Goal: Task Accomplishment & Management: Use online tool/utility

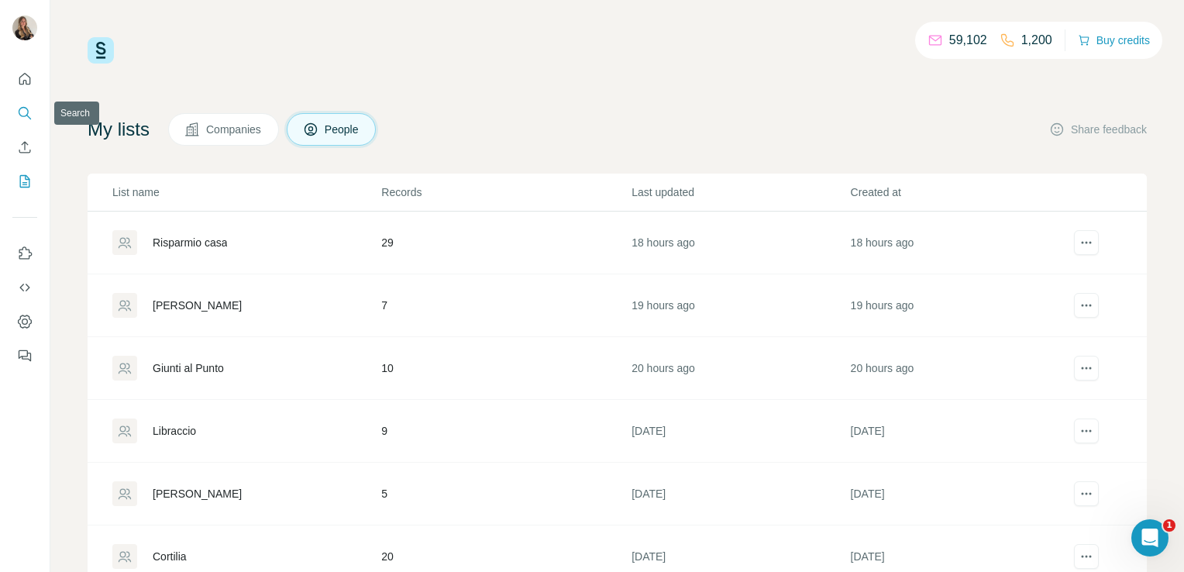
click at [25, 108] on icon "Search" at bounding box center [24, 112] width 15 height 15
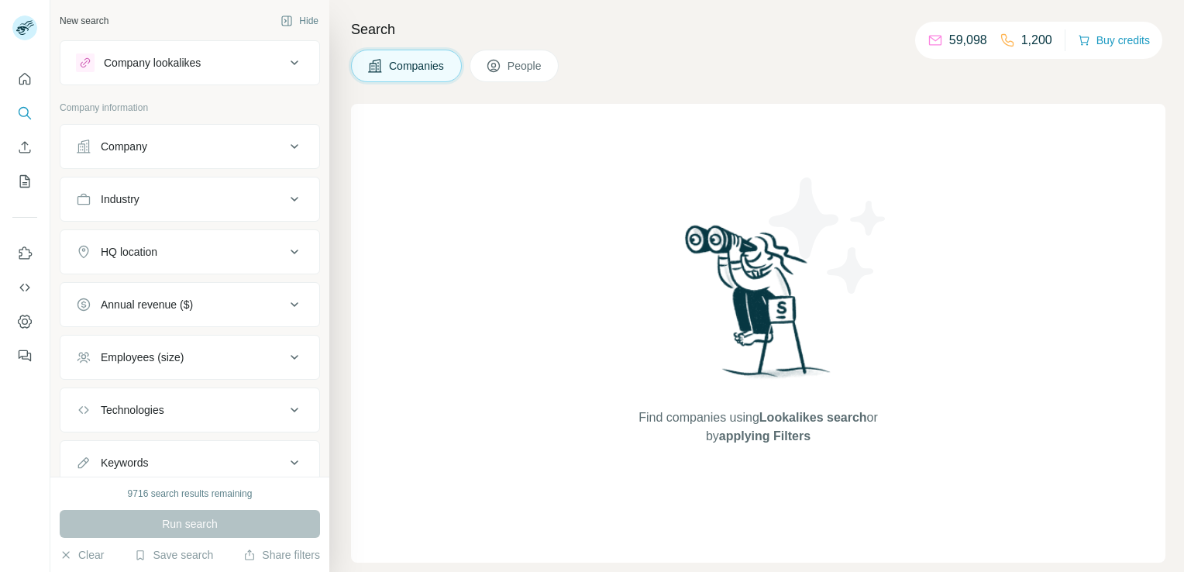
click at [218, 153] on div "Company" at bounding box center [180, 146] width 209 height 15
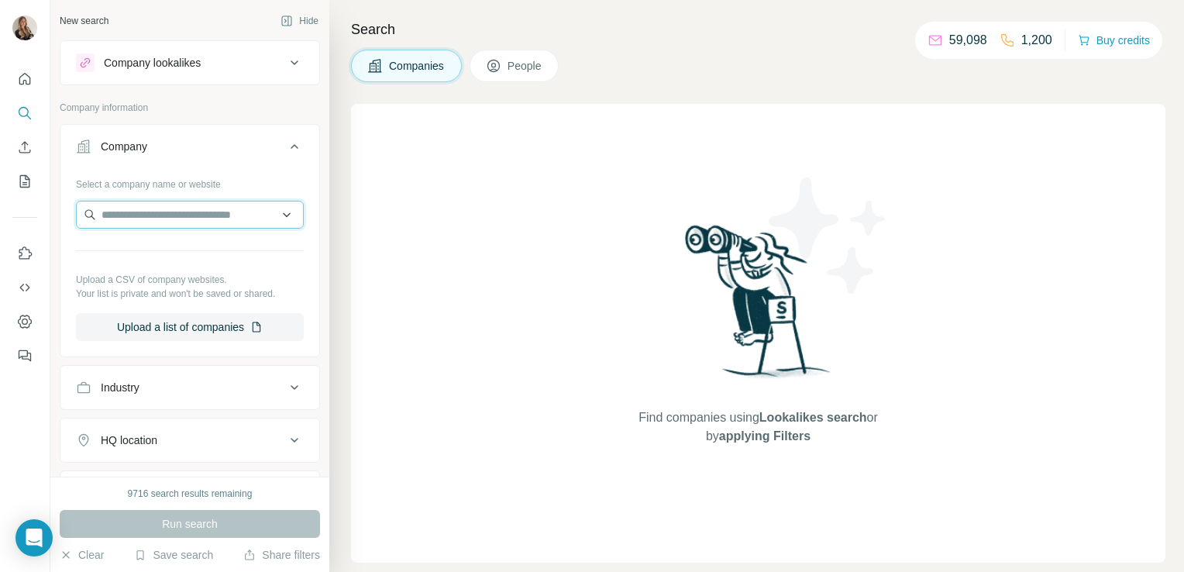
click at [174, 209] on input "text" at bounding box center [190, 215] width 228 height 28
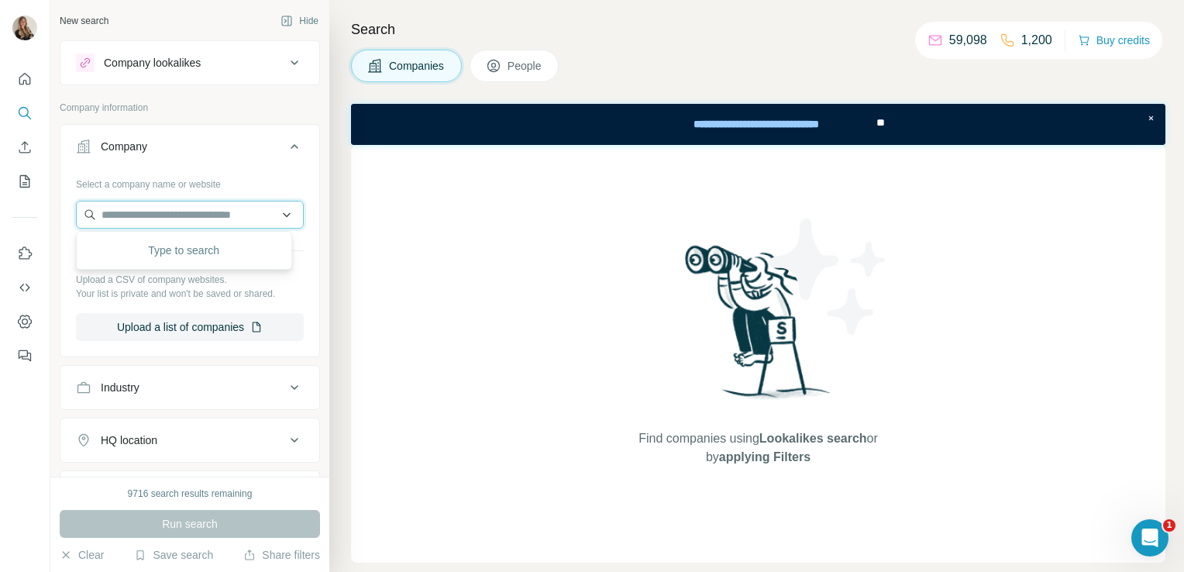
paste input "**********"
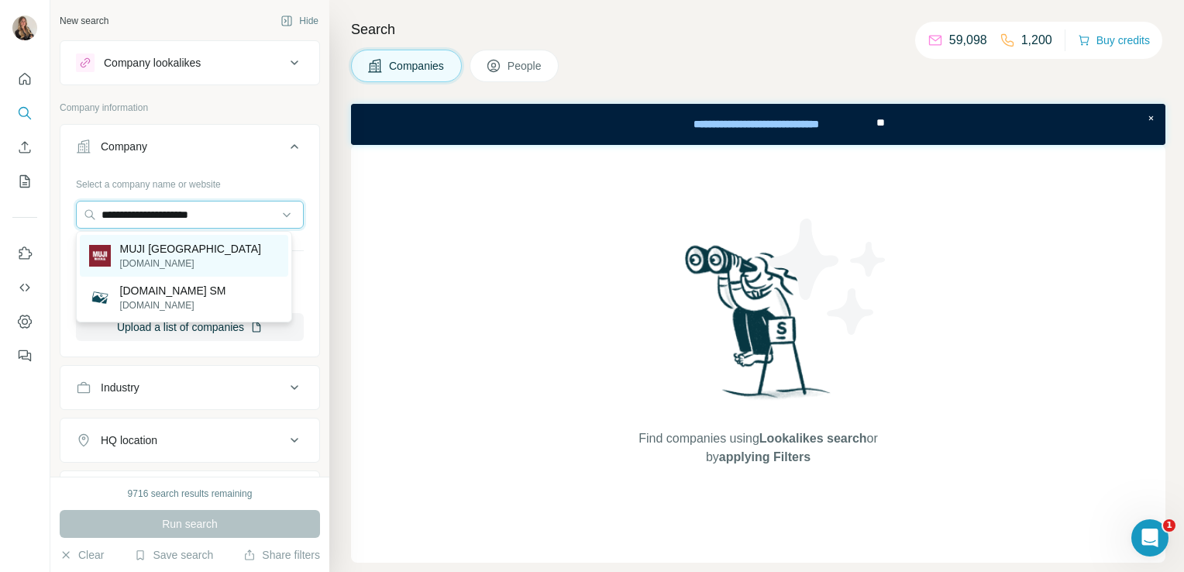
type input "**********"
click at [173, 260] on p "muji.eu" at bounding box center [190, 263] width 141 height 14
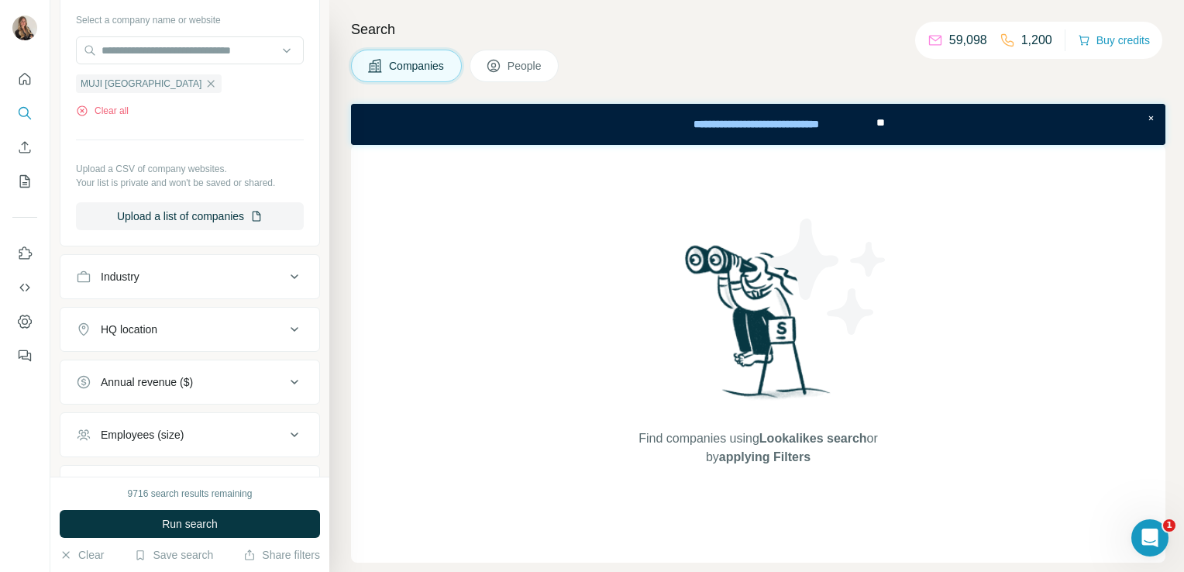
scroll to position [164, 0]
click at [185, 325] on div "HQ location" at bounding box center [180, 328] width 209 height 15
click at [121, 358] on input "text" at bounding box center [190, 368] width 228 height 28
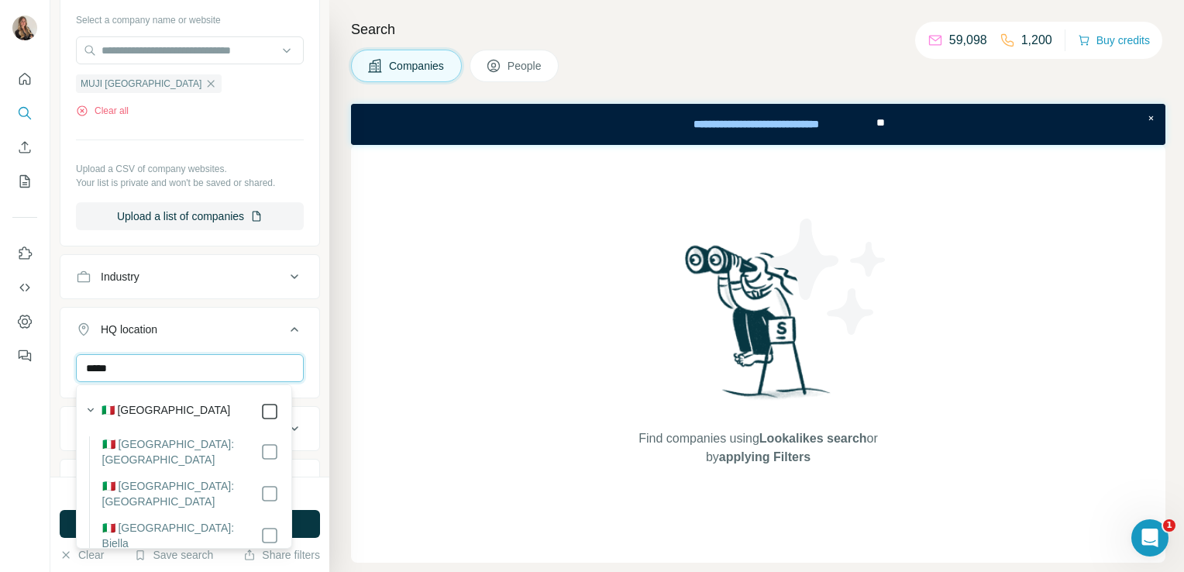
type input "*****"
click at [361, 399] on div "Find companies using Lookalikes search or by applying Filters" at bounding box center [758, 354] width 814 height 418
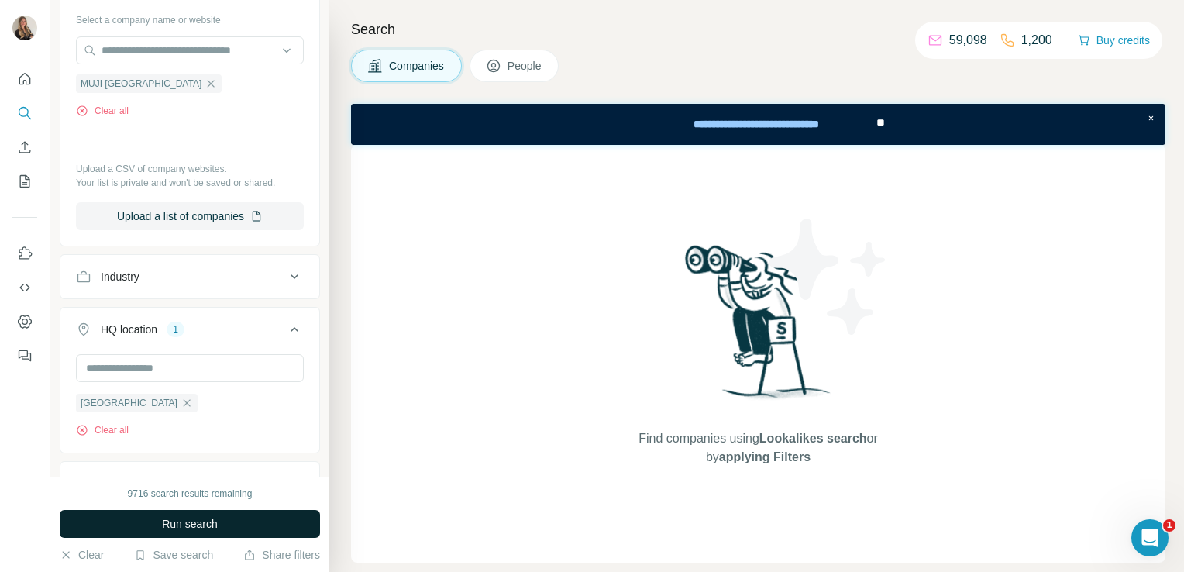
click at [246, 523] on button "Run search" at bounding box center [190, 524] width 260 height 28
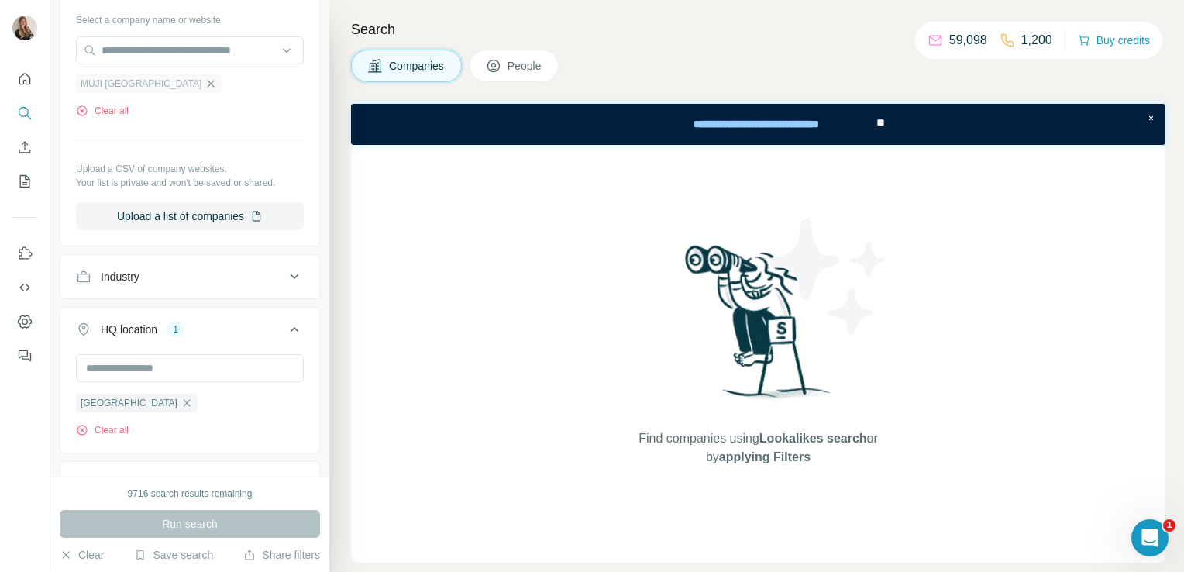
click at [204, 81] on icon "button" at bounding box center [210, 83] width 12 height 12
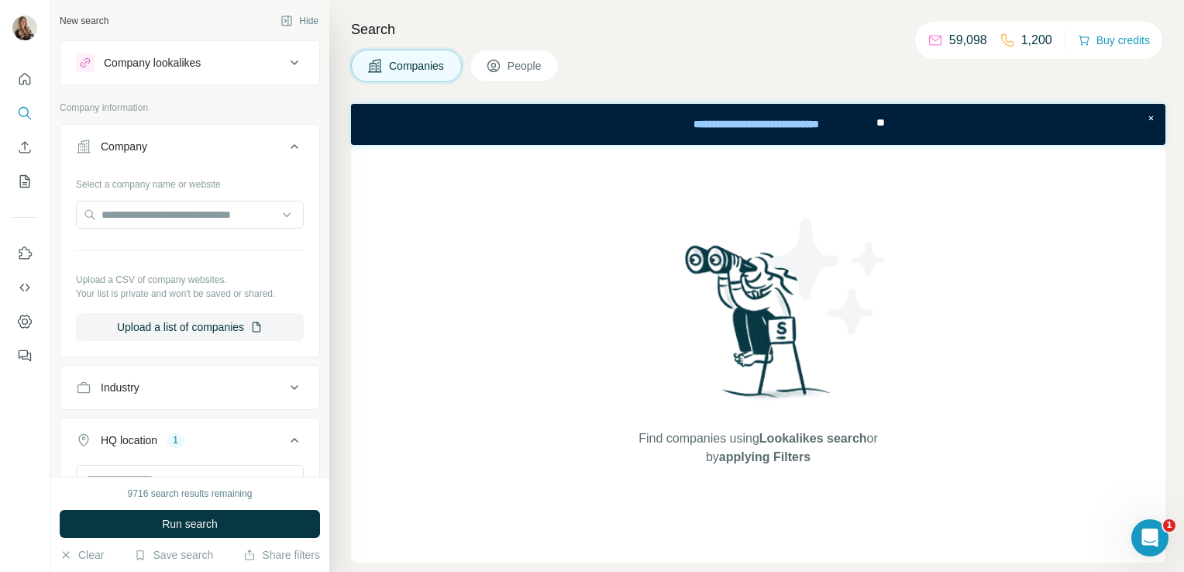
click at [143, 60] on div "Company lookalikes" at bounding box center [152, 62] width 97 height 15
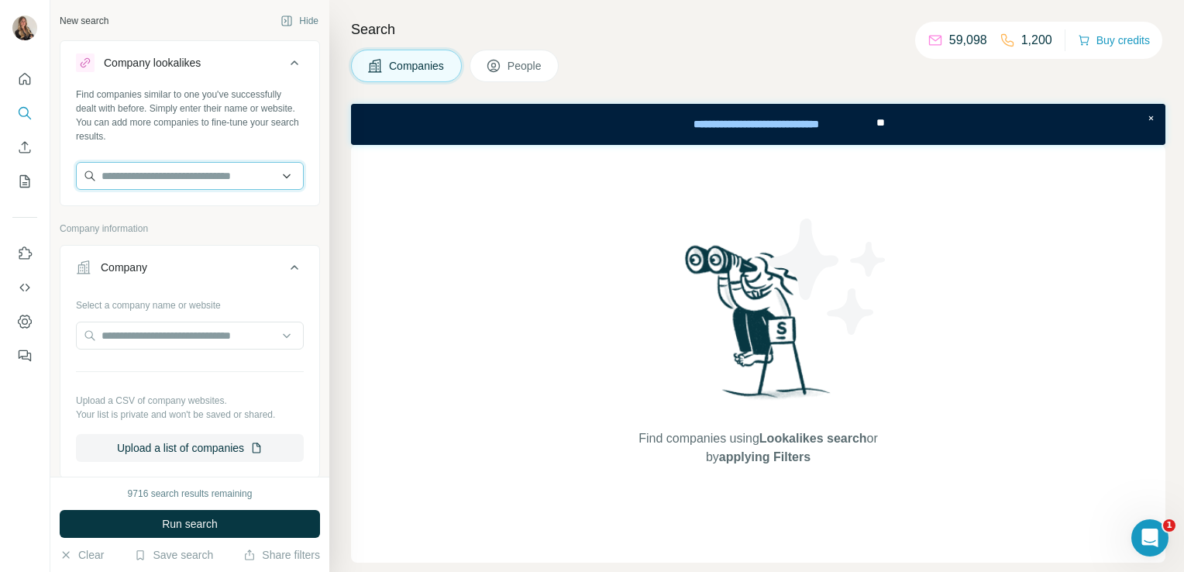
click at [121, 171] on input "text" at bounding box center [190, 176] width 228 height 28
paste input "**********"
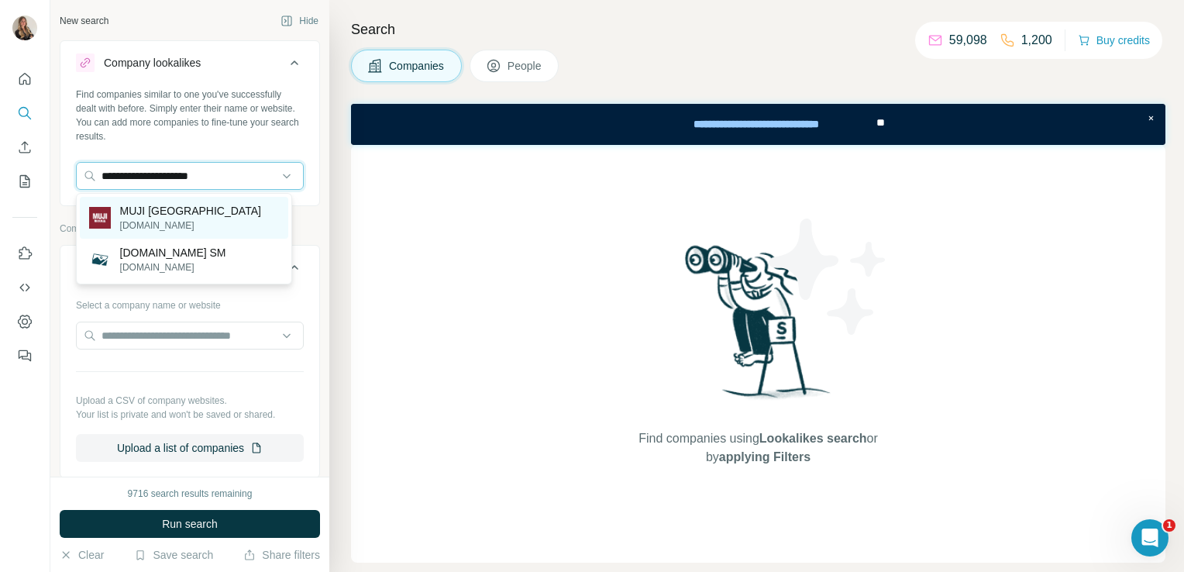
type input "**********"
click at [146, 214] on p "MUJI Europe" at bounding box center [190, 210] width 141 height 15
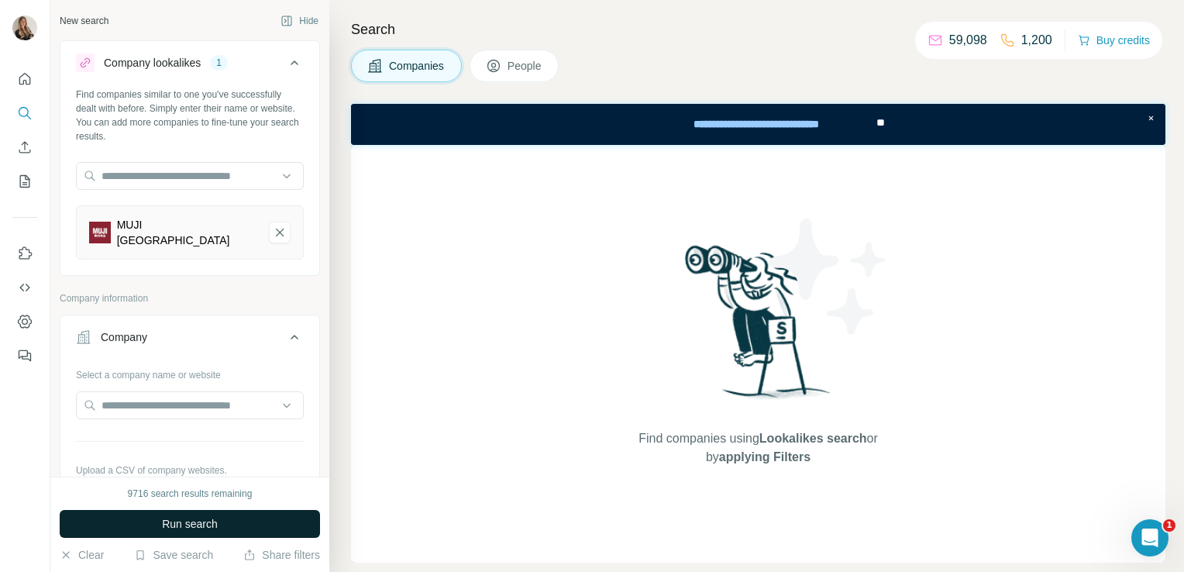
click at [130, 526] on button "Run search" at bounding box center [190, 524] width 260 height 28
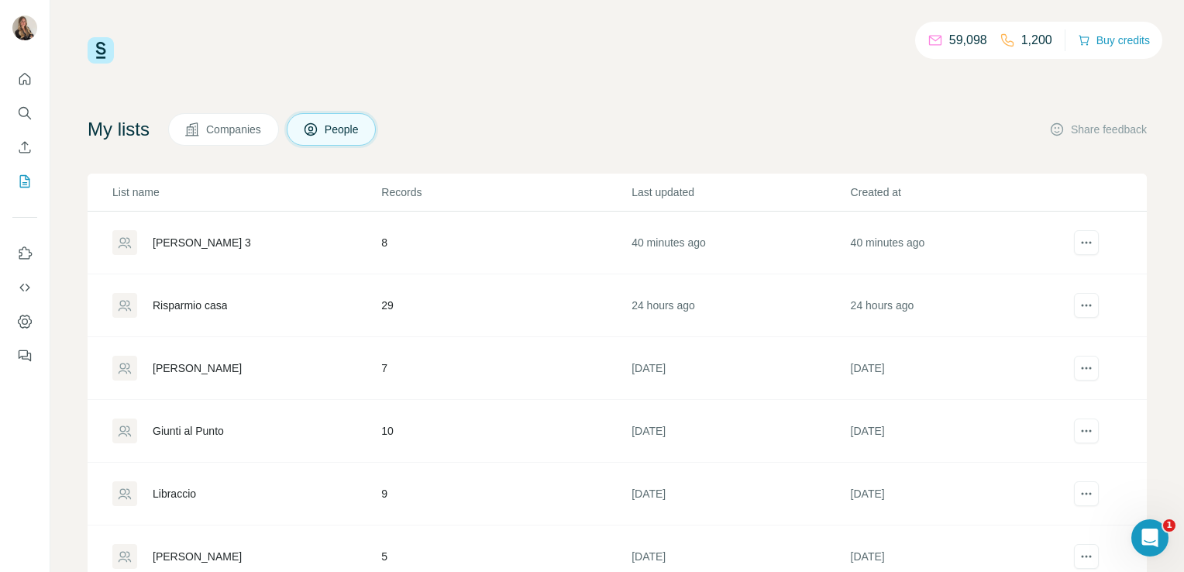
scroll to position [37, 0]
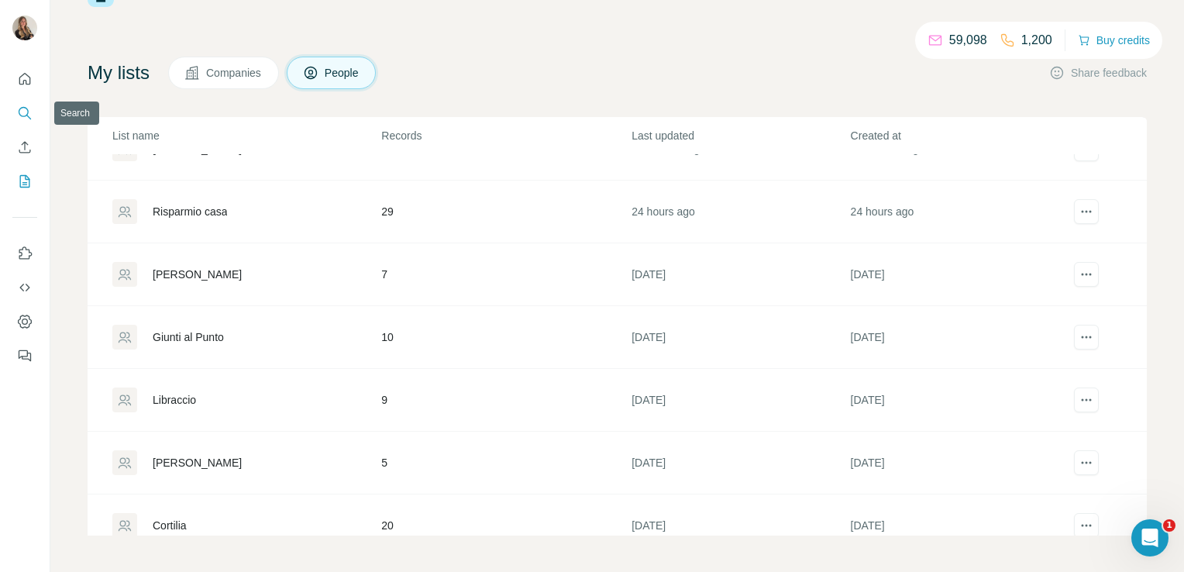
click at [21, 116] on icon "Search" at bounding box center [24, 112] width 10 height 10
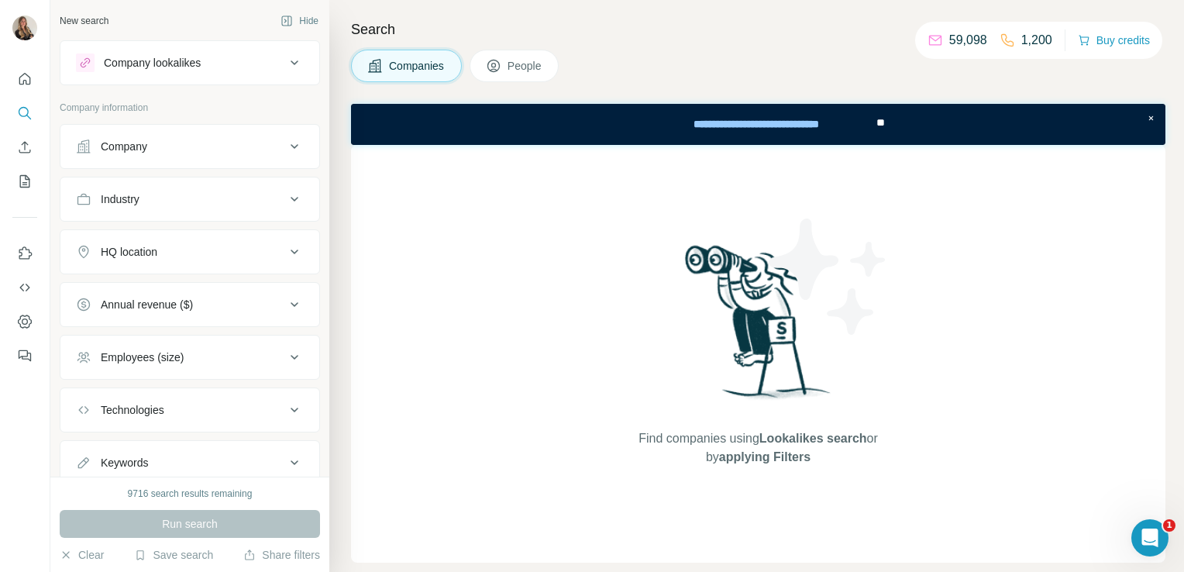
click at [105, 160] on button "Company" at bounding box center [189, 146] width 259 height 37
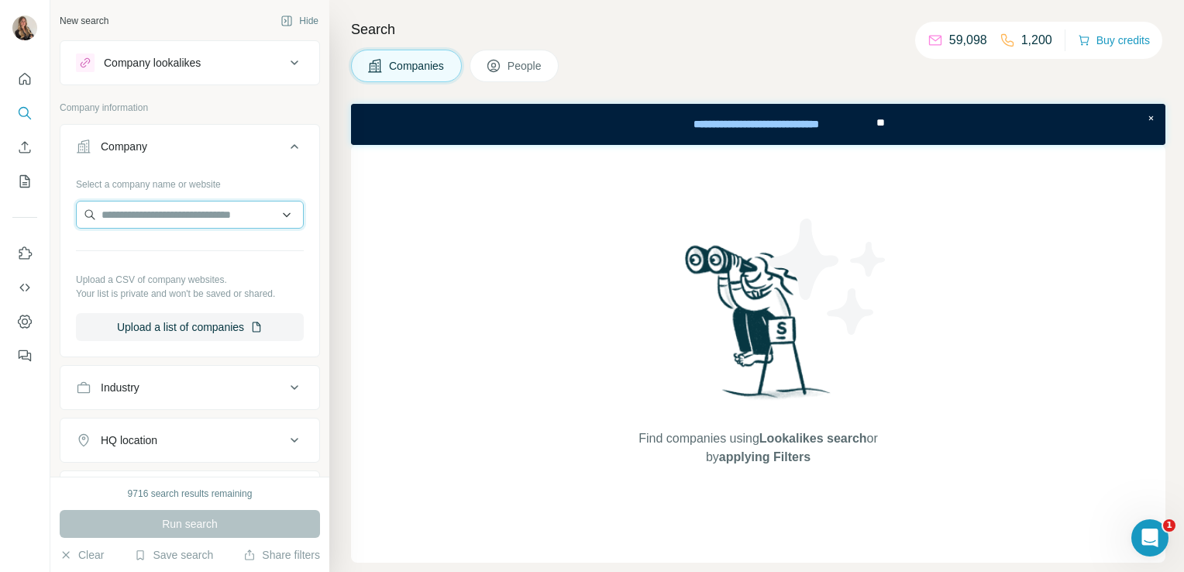
click at [112, 215] on input "text" at bounding box center [190, 215] width 228 height 28
paste input "**********"
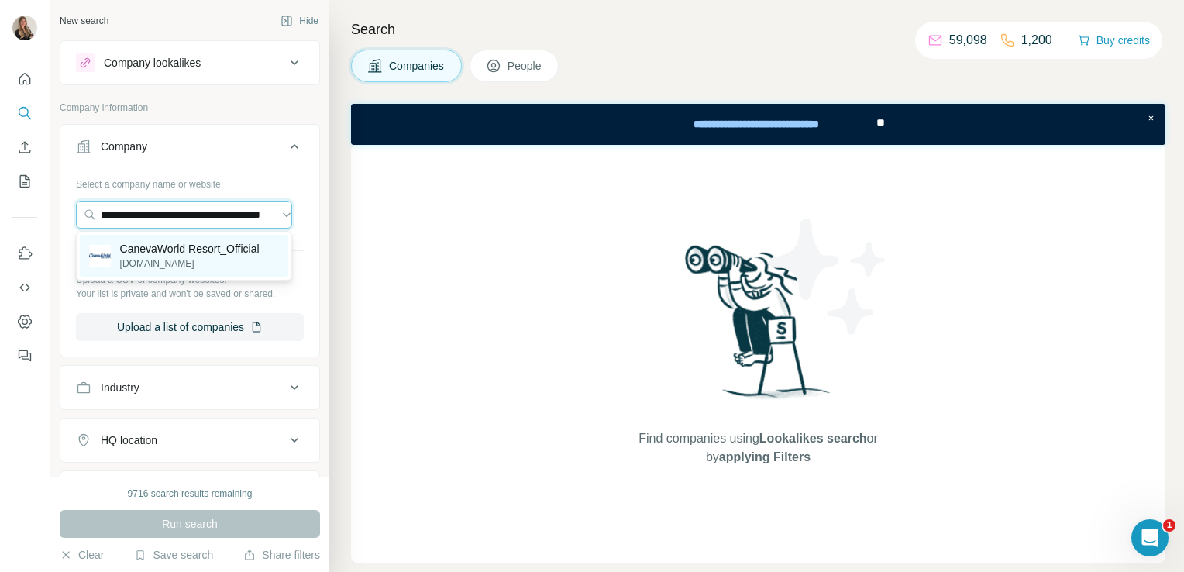
type input "**********"
click at [137, 260] on p "[DOMAIN_NAME]" at bounding box center [189, 263] width 139 height 14
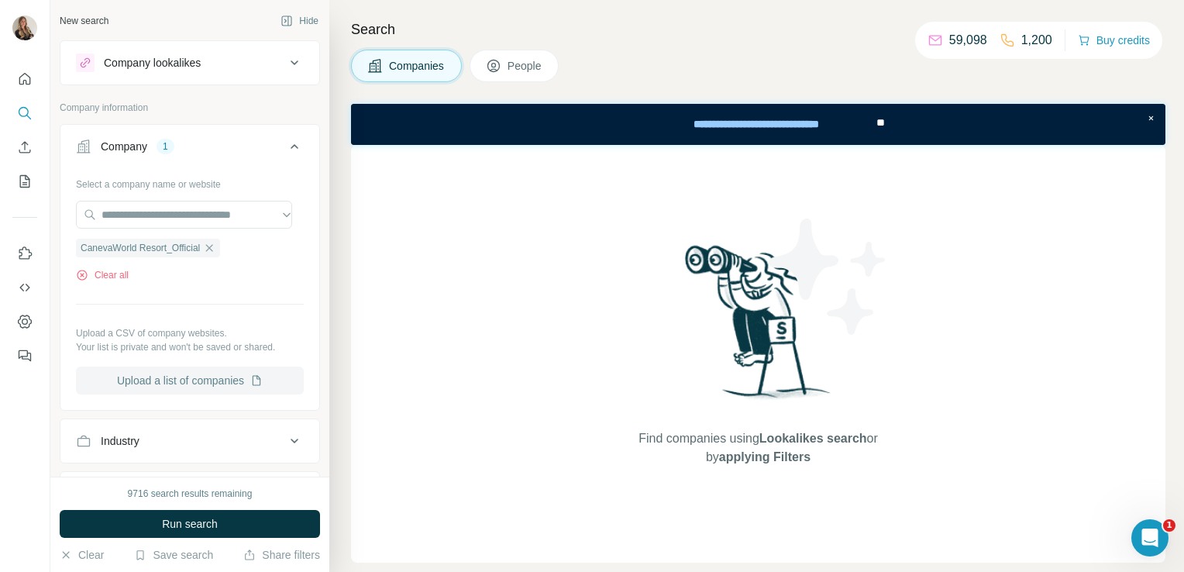
scroll to position [96, 0]
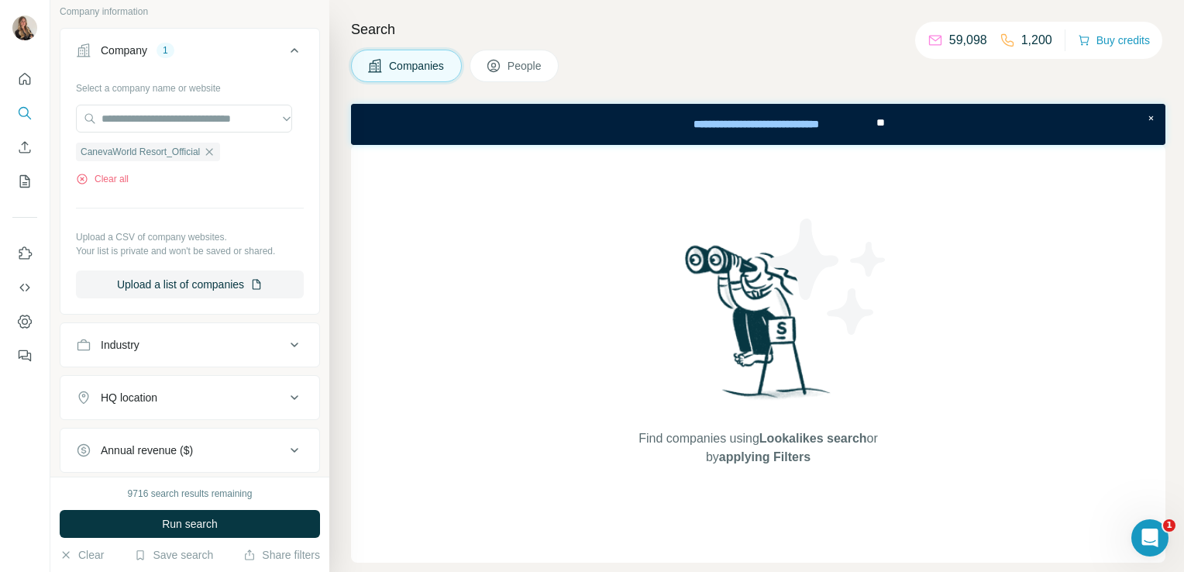
click at [130, 342] on div "Industry" at bounding box center [120, 344] width 39 height 15
click at [120, 402] on div at bounding box center [189, 389] width 259 height 40
click at [107, 383] on input at bounding box center [181, 383] width 191 height 17
click at [179, 319] on ul "Company 1 Select a company name or website CanevaWorld Resort_Official Clear al…" at bounding box center [190, 352] width 260 height 649
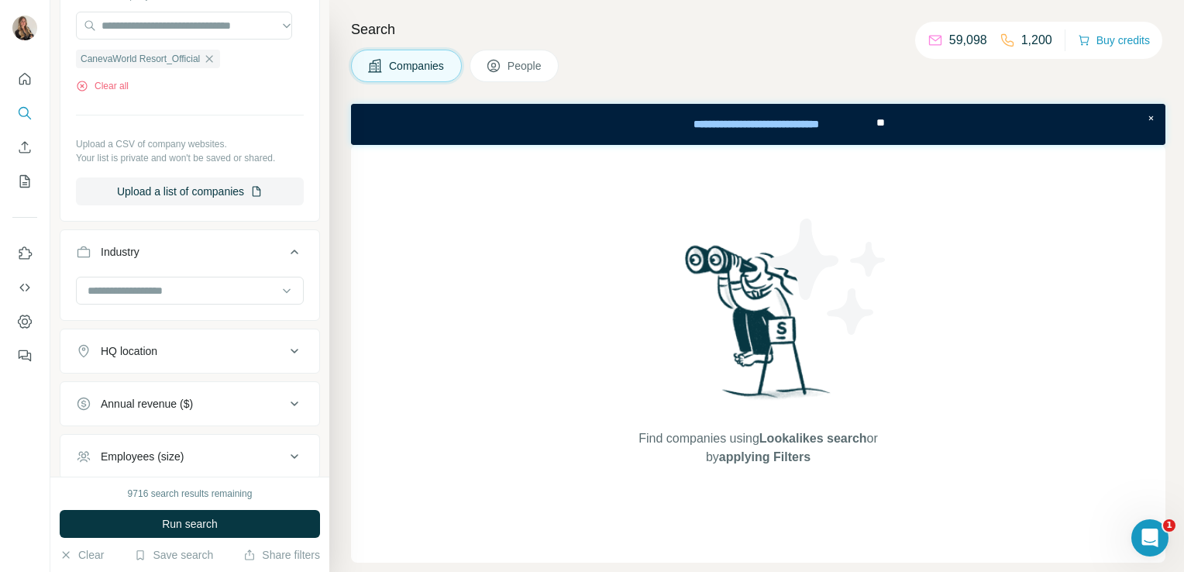
scroll to position [208, 0]
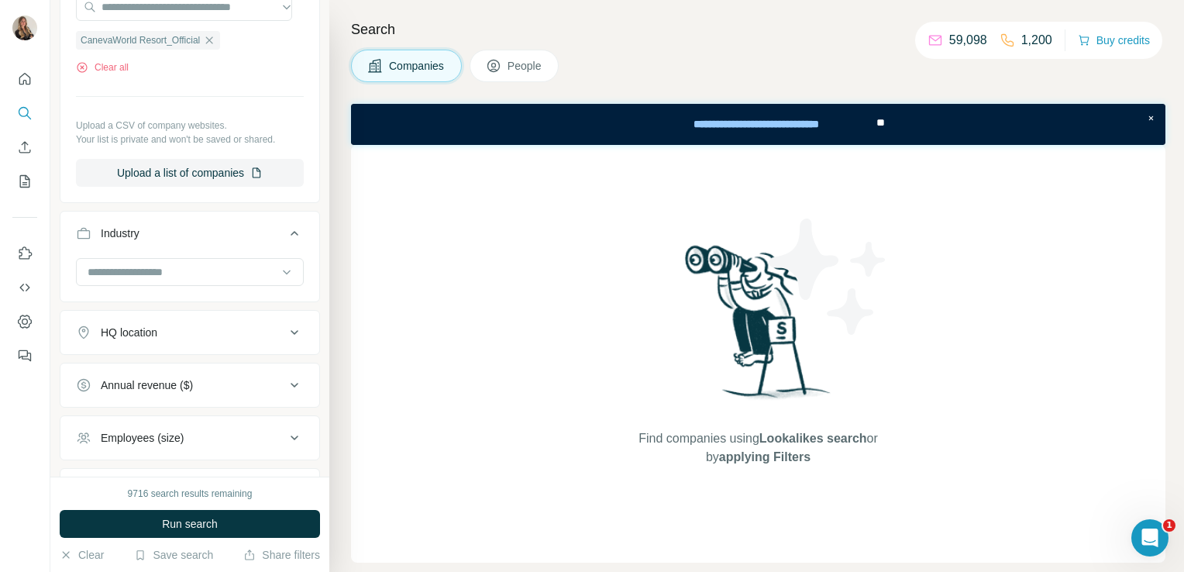
click at [173, 331] on div "HQ location" at bounding box center [180, 332] width 209 height 15
click at [145, 366] on input "text" at bounding box center [190, 371] width 228 height 28
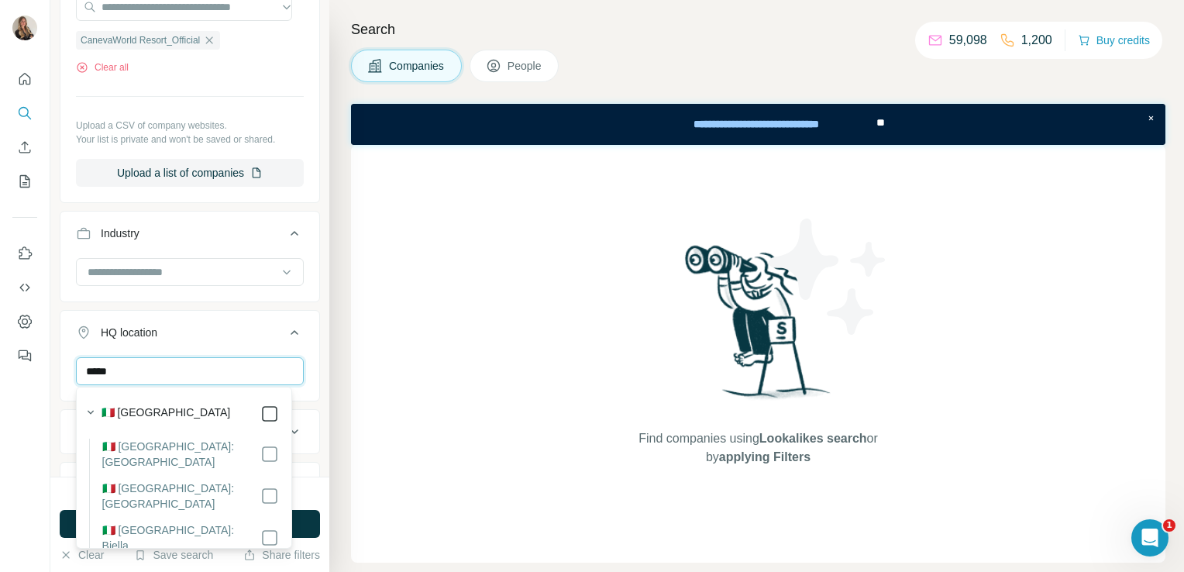
type input "*****"
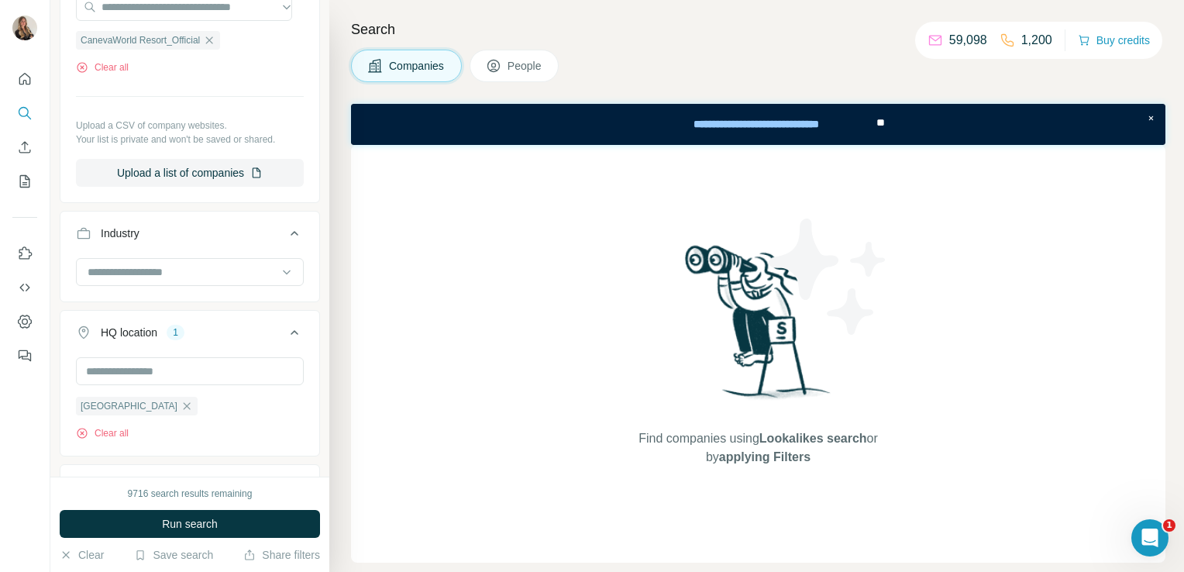
click at [383, 406] on div "Find companies using Lookalikes search or by applying Filters" at bounding box center [758, 354] width 814 height 418
click at [229, 517] on button "Run search" at bounding box center [190, 524] width 260 height 28
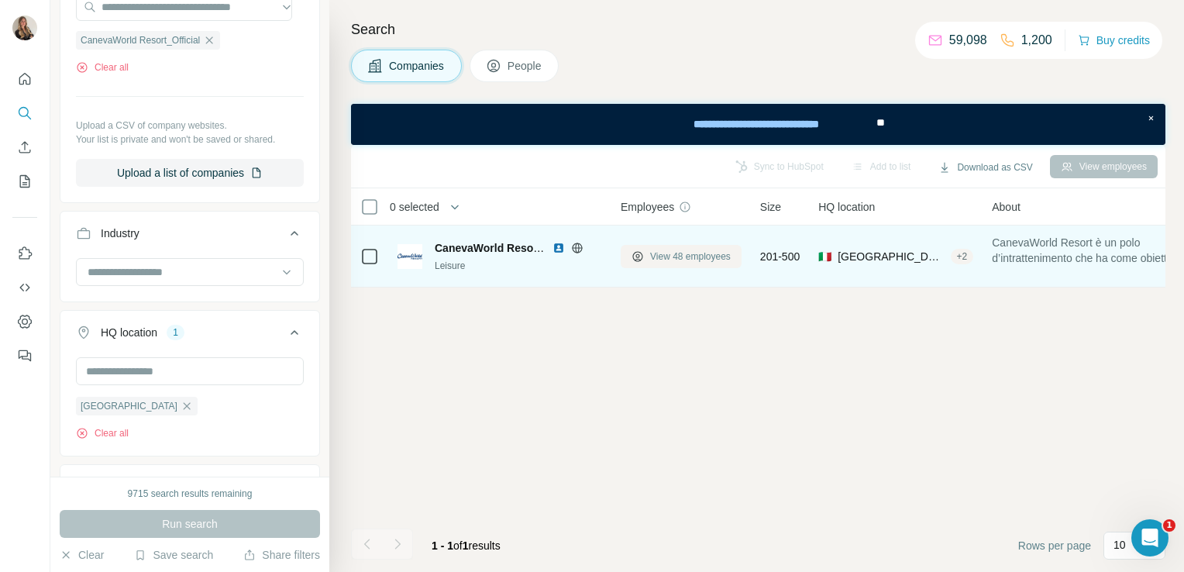
click at [672, 259] on span "View 48 employees" at bounding box center [690, 256] width 81 height 14
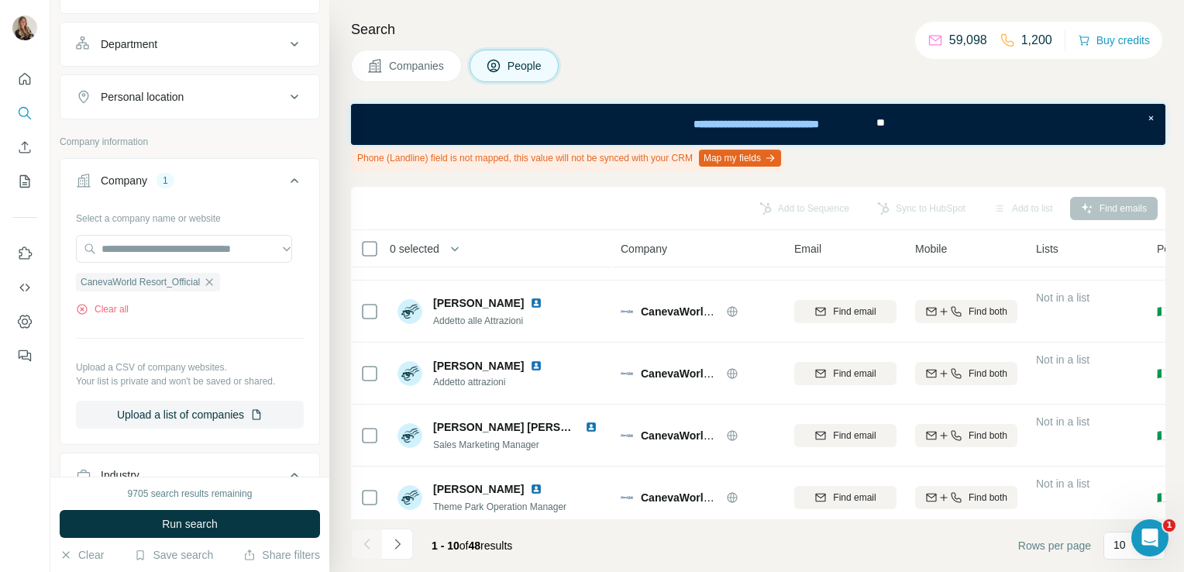
scroll to position [375, 0]
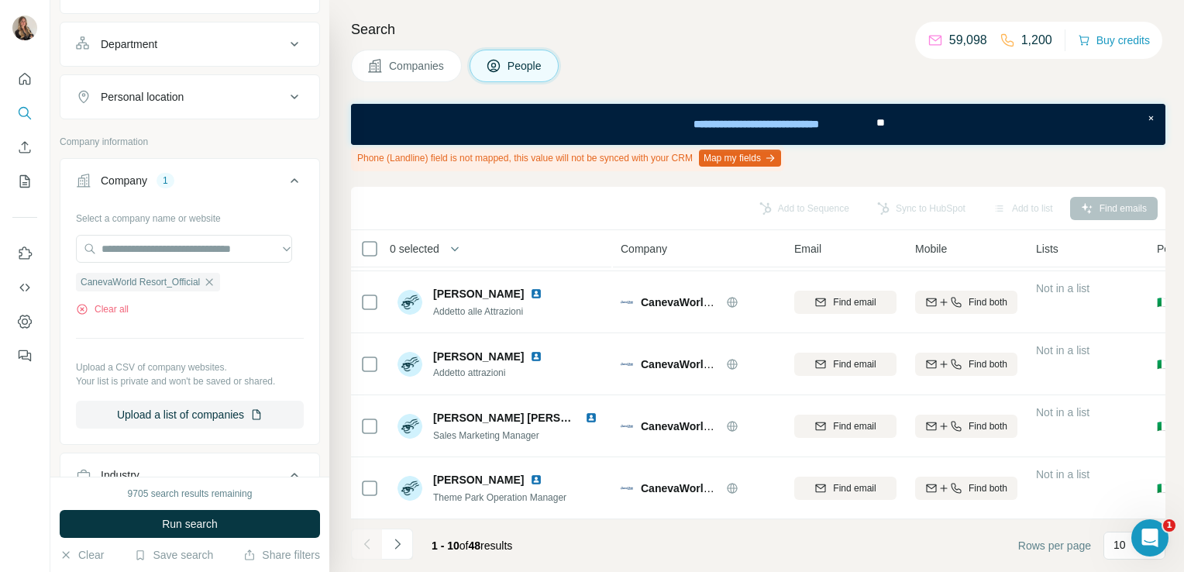
click at [789, 50] on div "Companies People" at bounding box center [758, 66] width 814 height 33
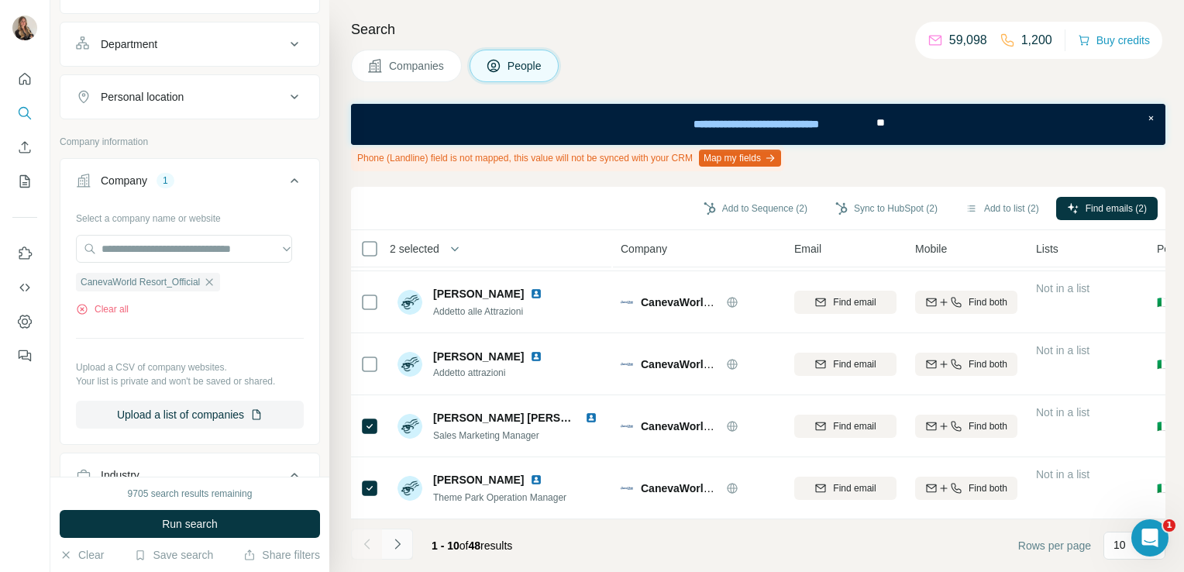
click at [399, 545] on icon "Navigate to next page" at bounding box center [396, 543] width 5 height 10
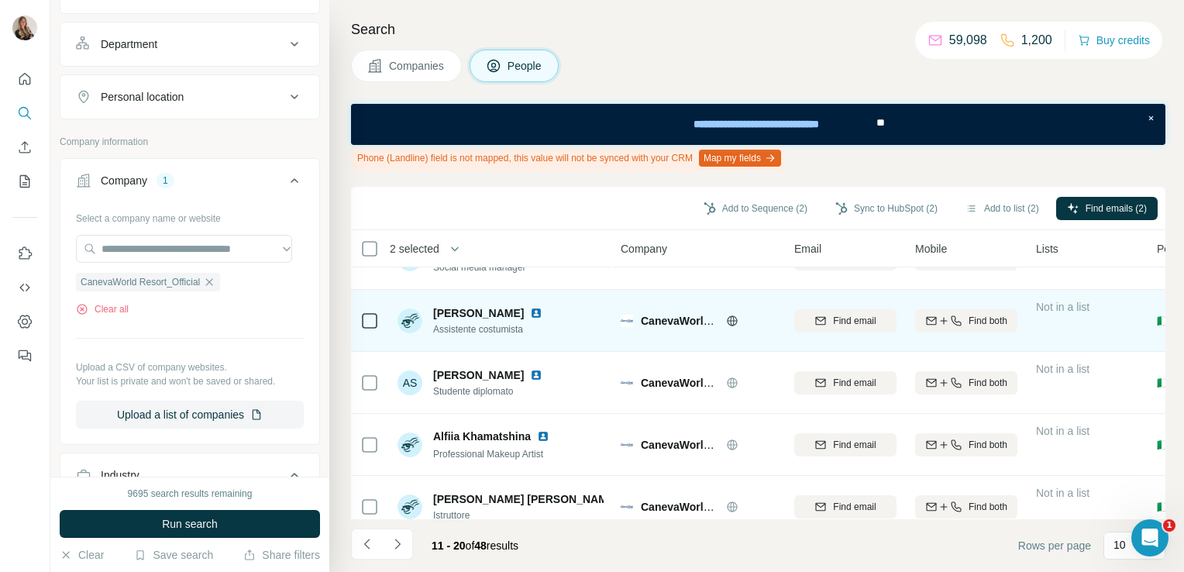
scroll to position [0, 0]
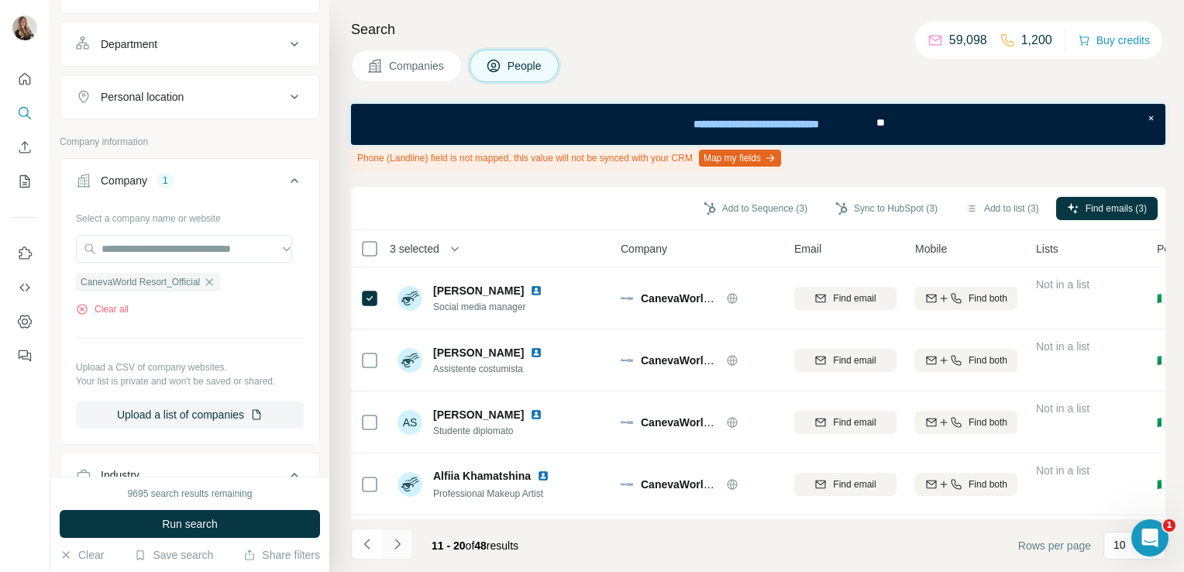
click at [394, 541] on icon "Navigate to next page" at bounding box center [397, 543] width 15 height 15
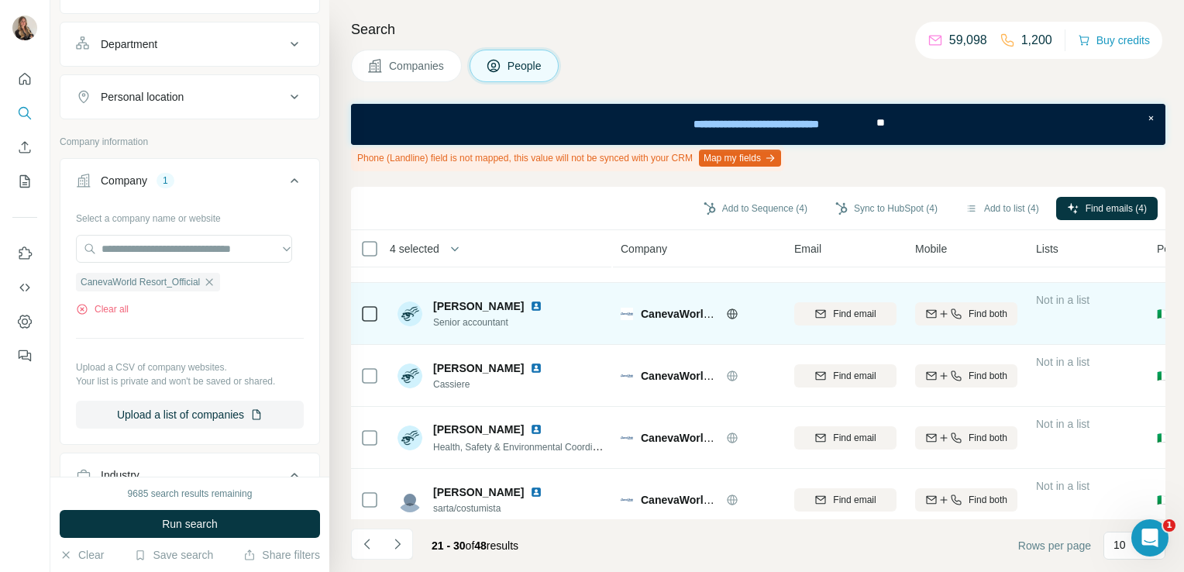
scroll to position [375, 0]
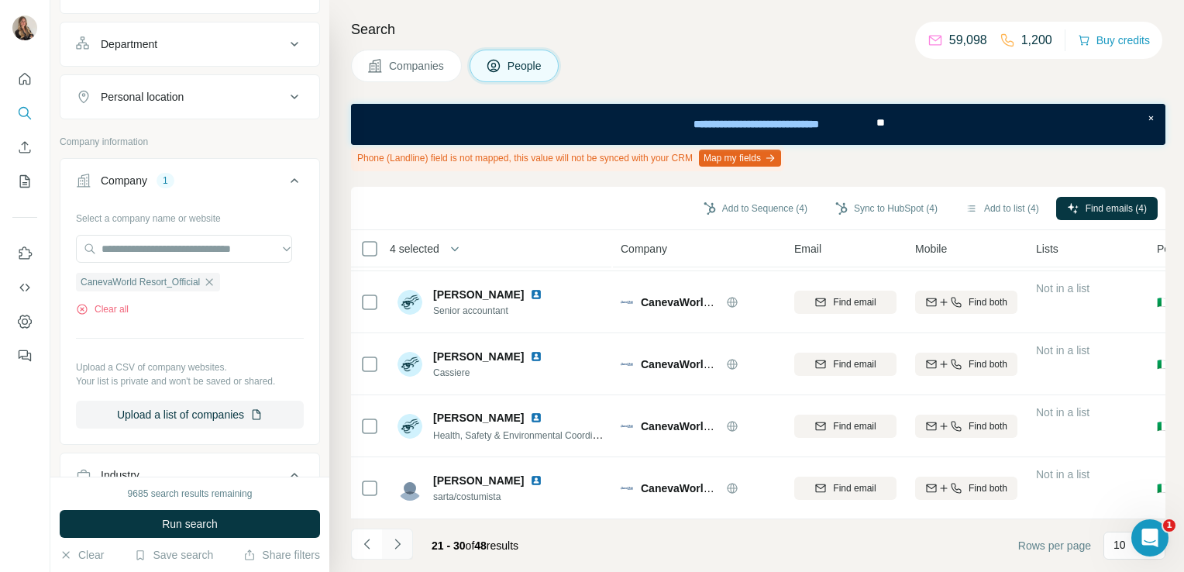
click at [400, 548] on icon "Navigate to next page" at bounding box center [397, 543] width 15 height 15
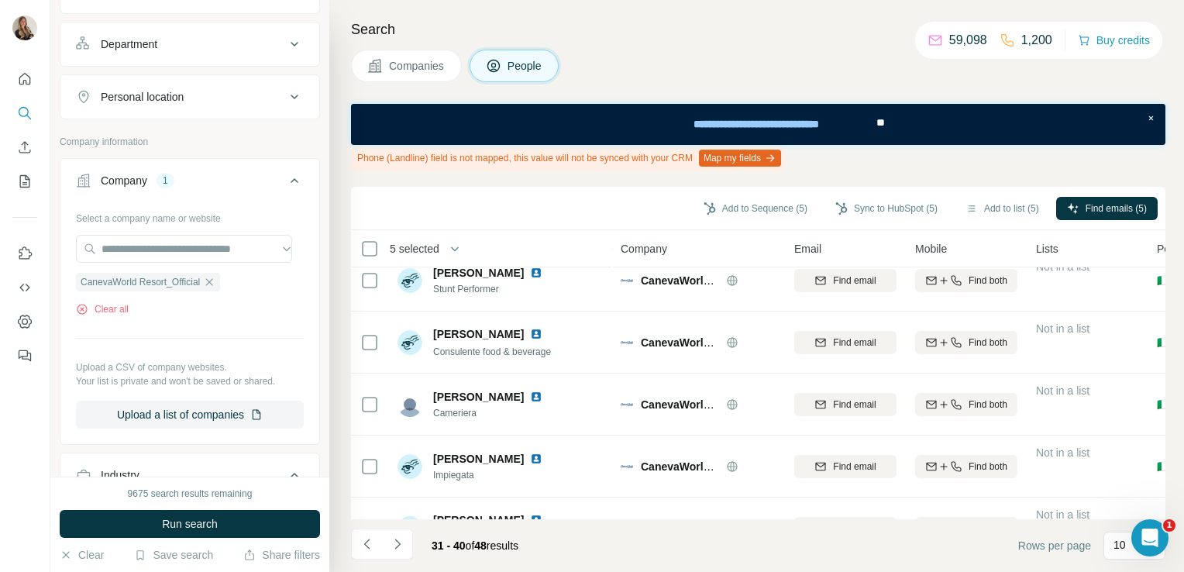
scroll to position [0, 0]
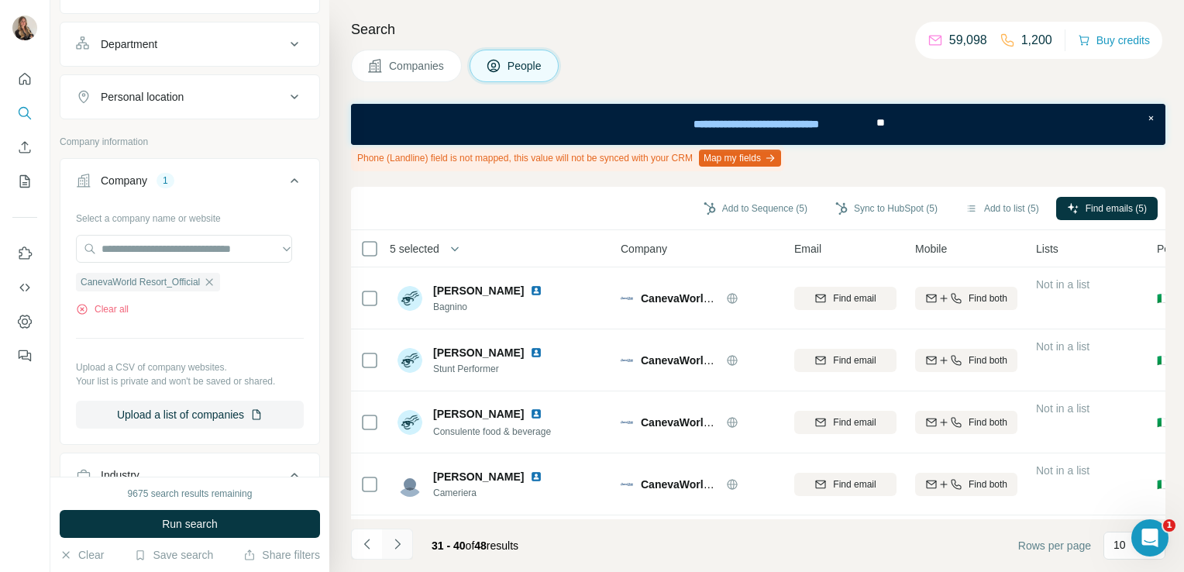
click at [393, 555] on button "Navigate to next page" at bounding box center [397, 543] width 31 height 31
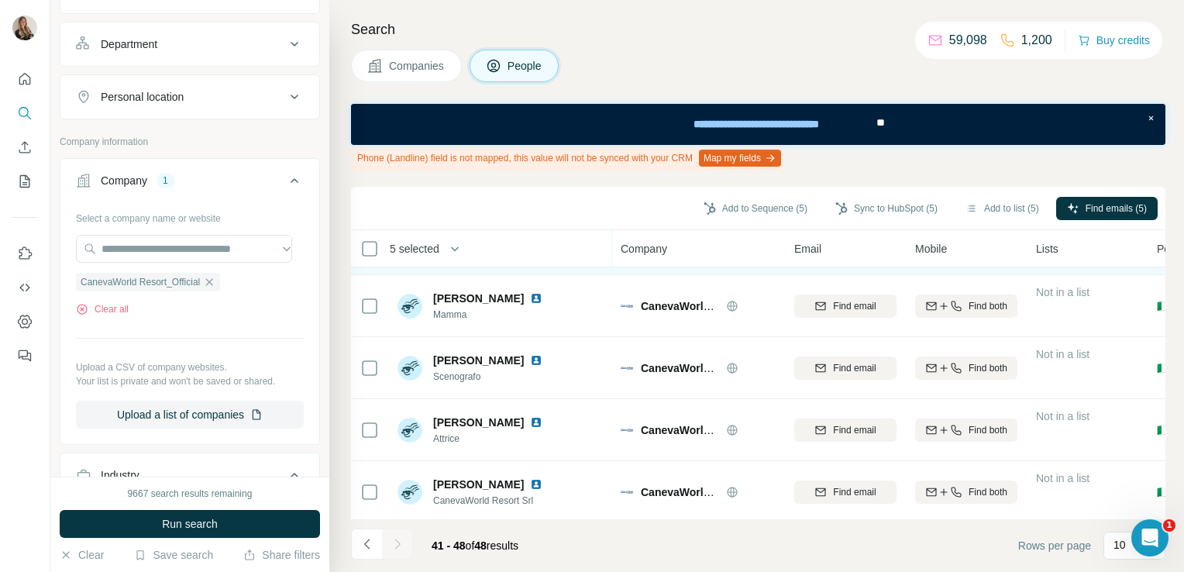
scroll to position [251, 0]
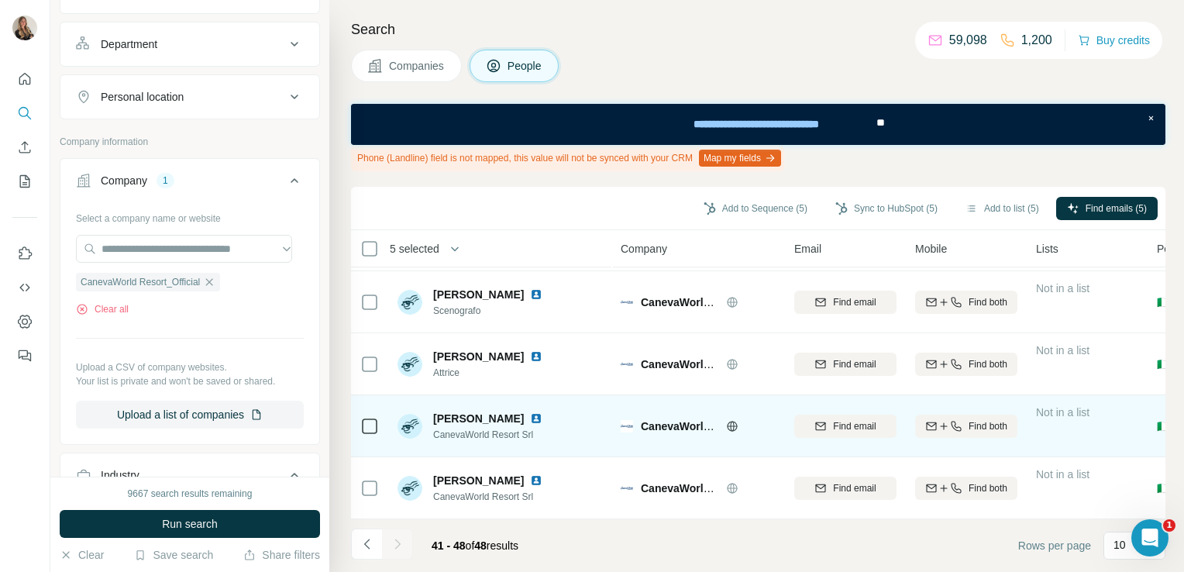
click at [531, 412] on img at bounding box center [536, 418] width 12 height 12
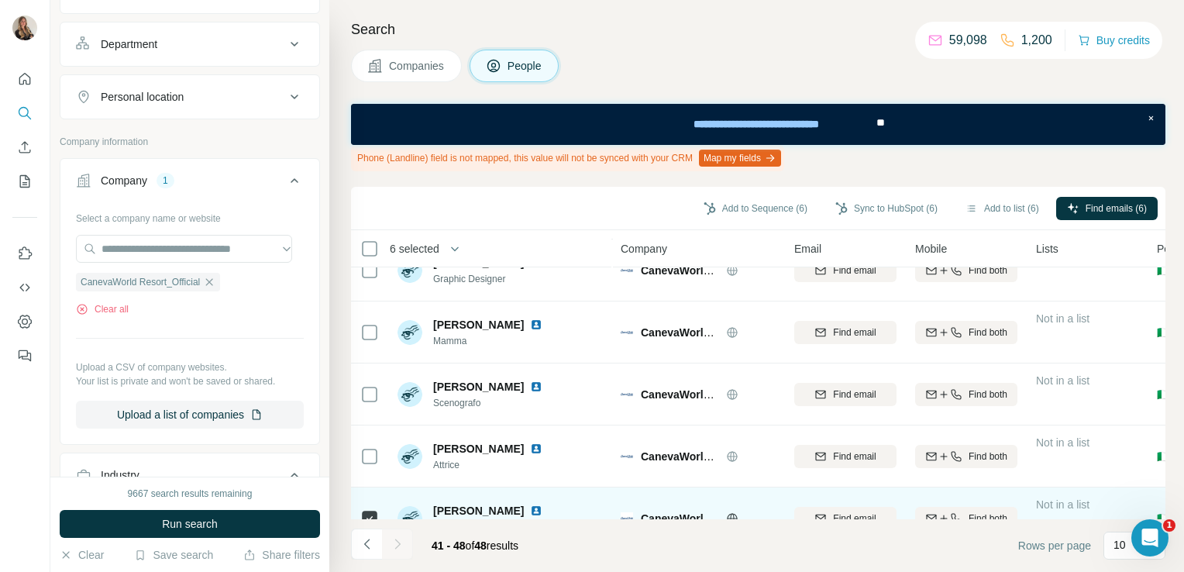
scroll to position [0, 0]
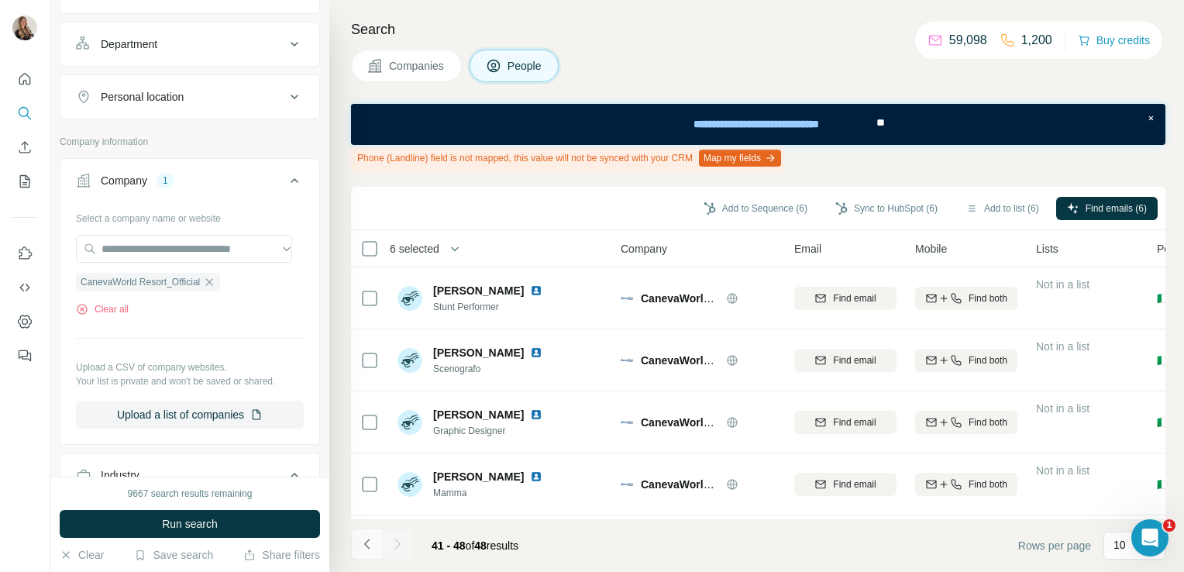
click at [370, 541] on icon "Navigate to previous page" at bounding box center [366, 543] width 15 height 15
click at [368, 542] on icon "Navigate to previous page" at bounding box center [366, 543] width 15 height 15
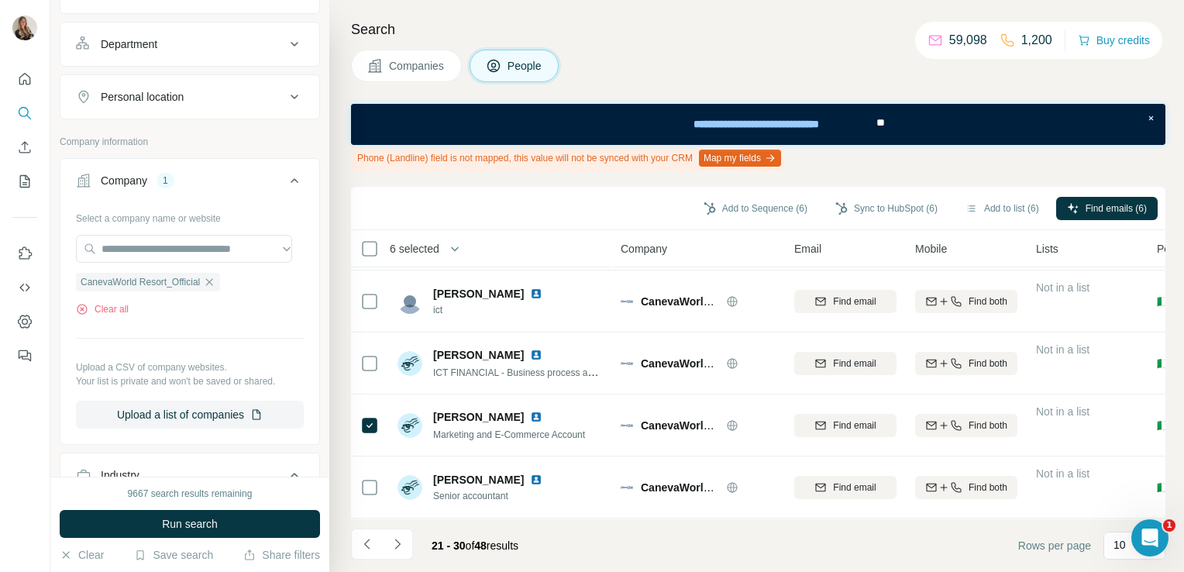
scroll to position [184, 0]
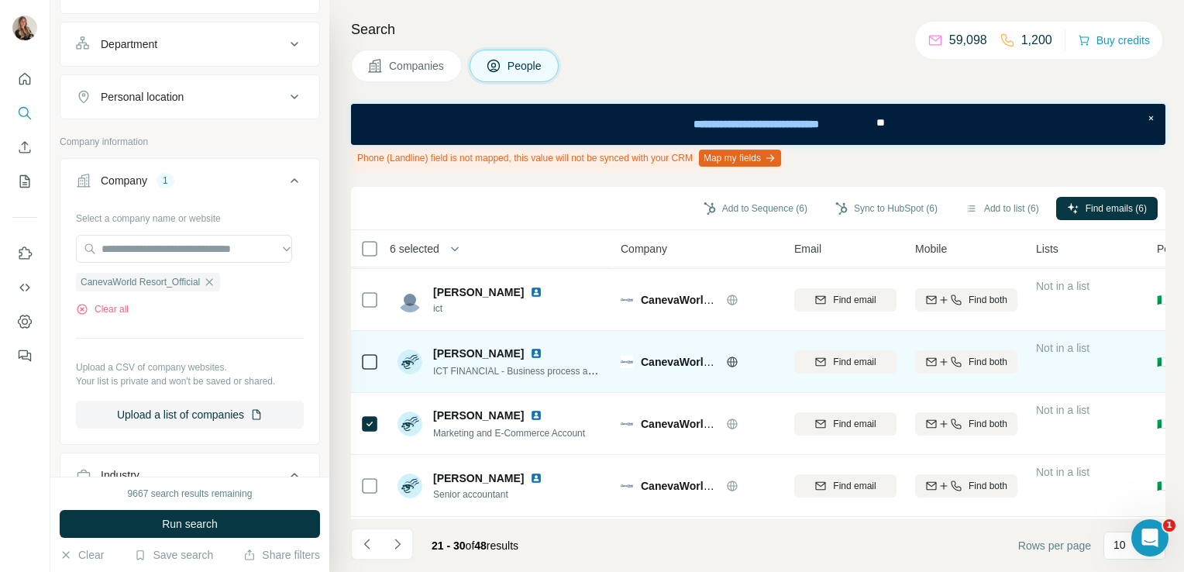
click at [534, 350] on img at bounding box center [536, 353] width 12 height 12
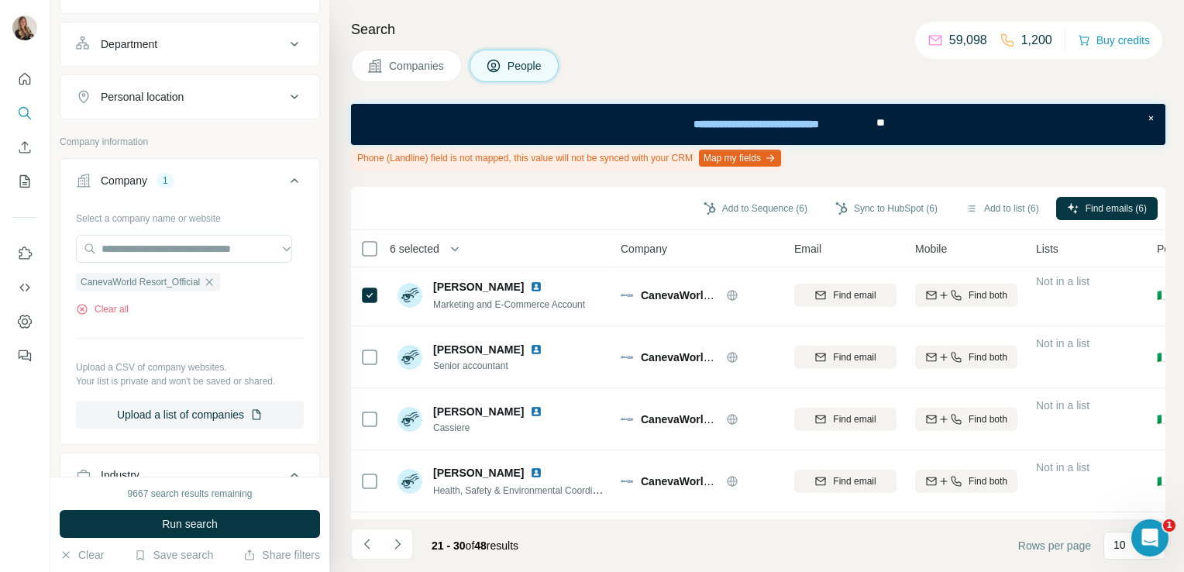
scroll to position [375, 0]
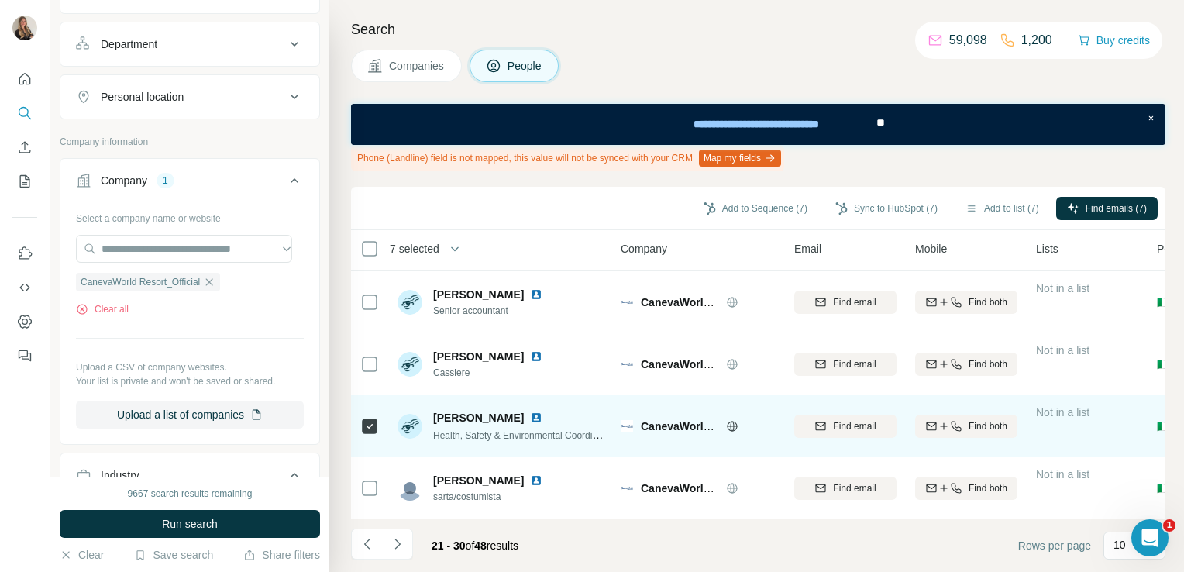
click at [534, 411] on img at bounding box center [536, 417] width 12 height 12
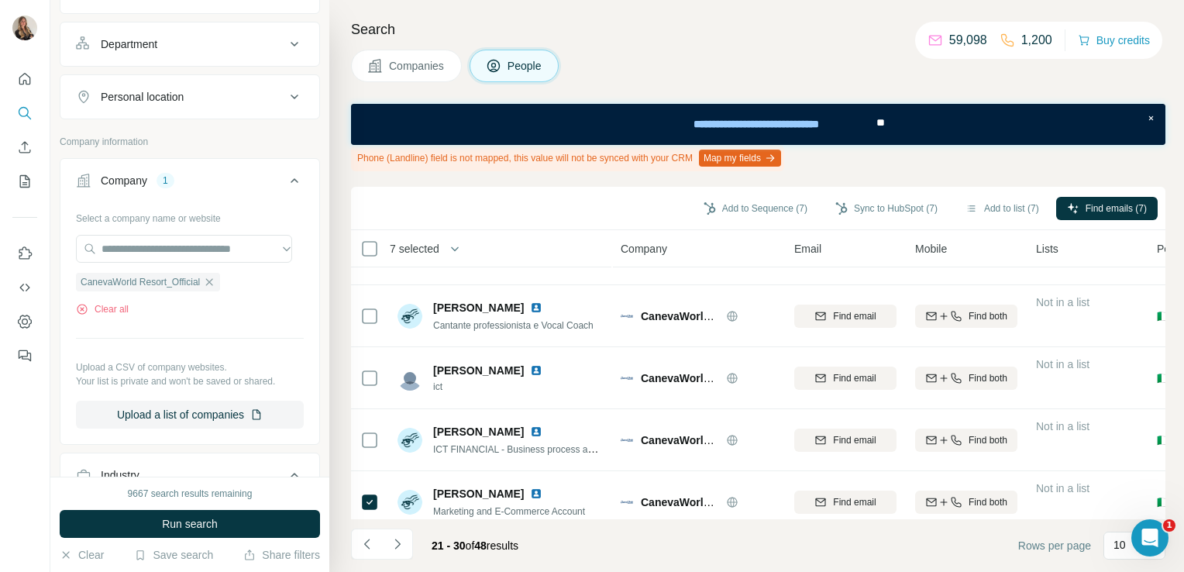
scroll to position [0, 0]
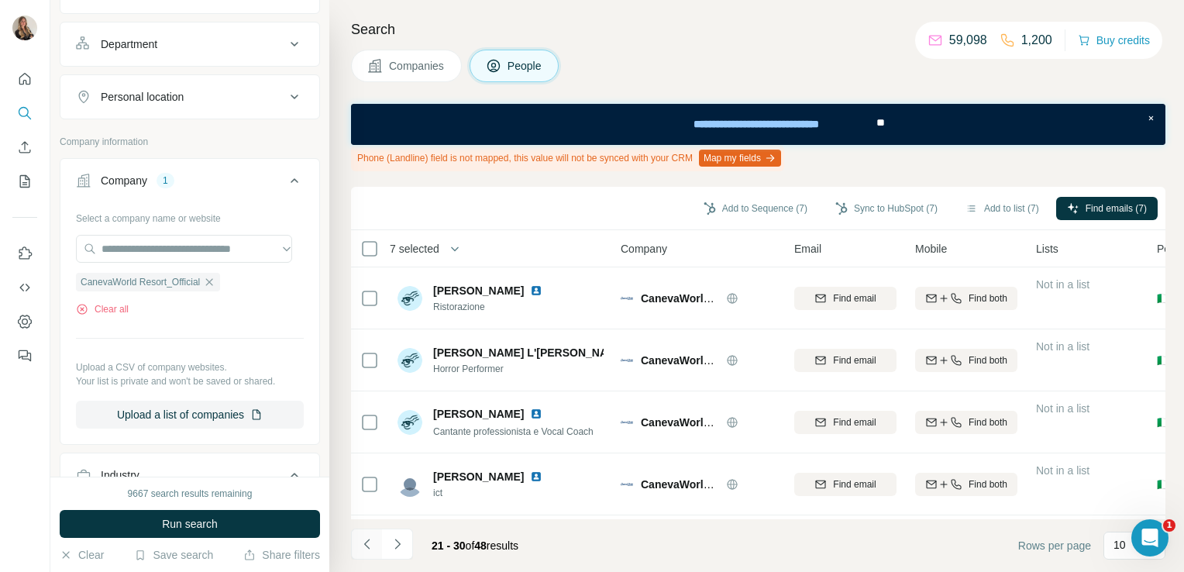
click at [366, 541] on icon "Navigate to previous page" at bounding box center [365, 543] width 5 height 10
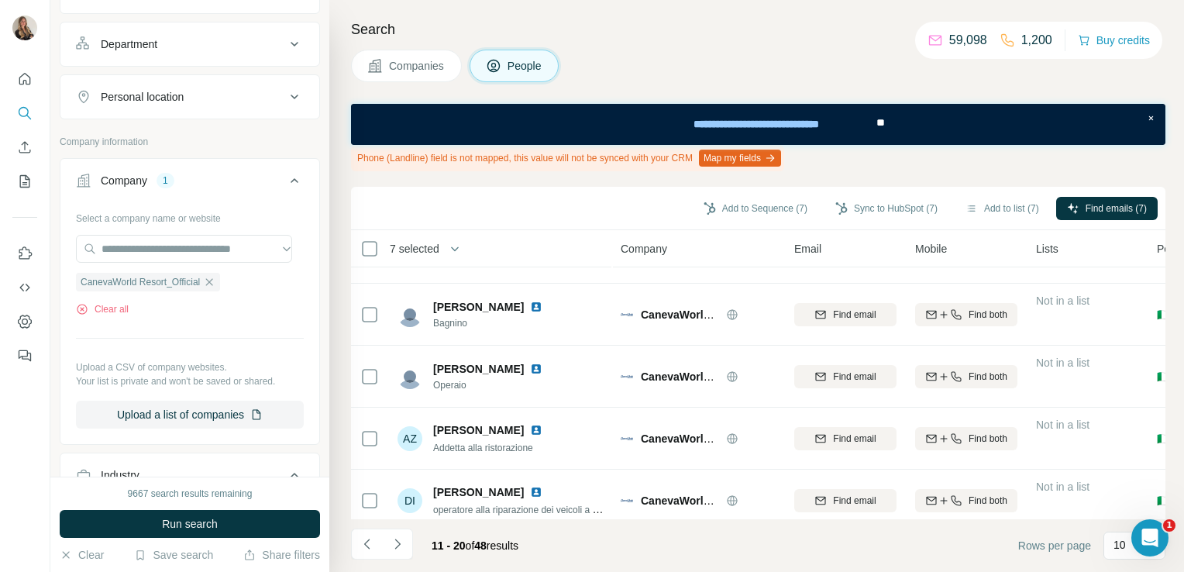
scroll to position [375, 0]
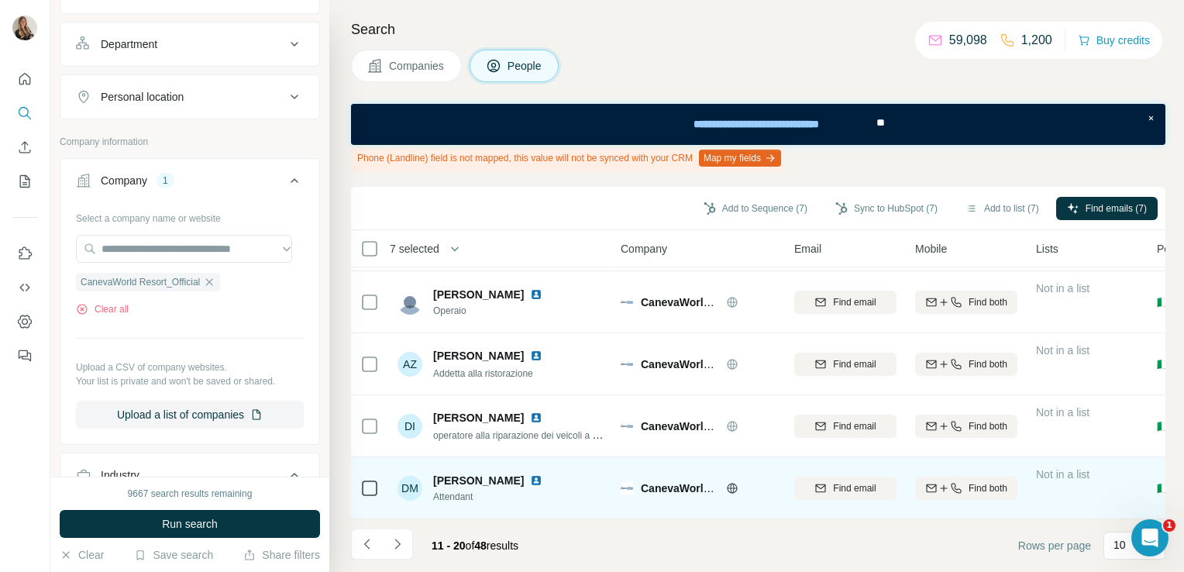
click at [540, 474] on img at bounding box center [536, 480] width 12 height 12
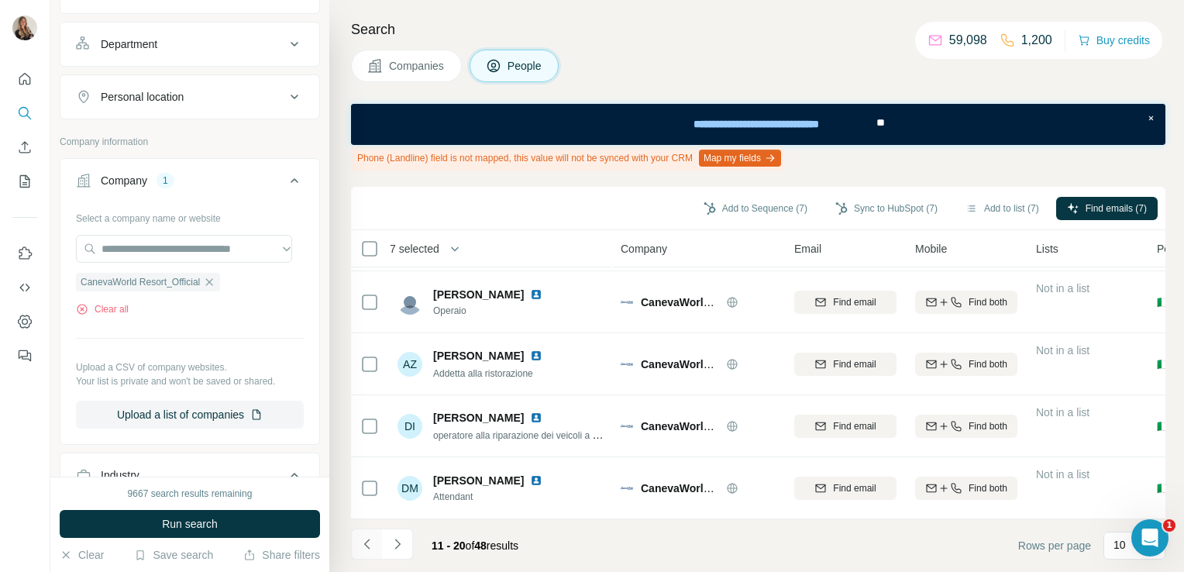
click at [363, 558] on button "Navigate to previous page" at bounding box center [366, 543] width 31 height 31
click at [1009, 209] on button "Add to list (7)" at bounding box center [1001, 208] width 95 height 23
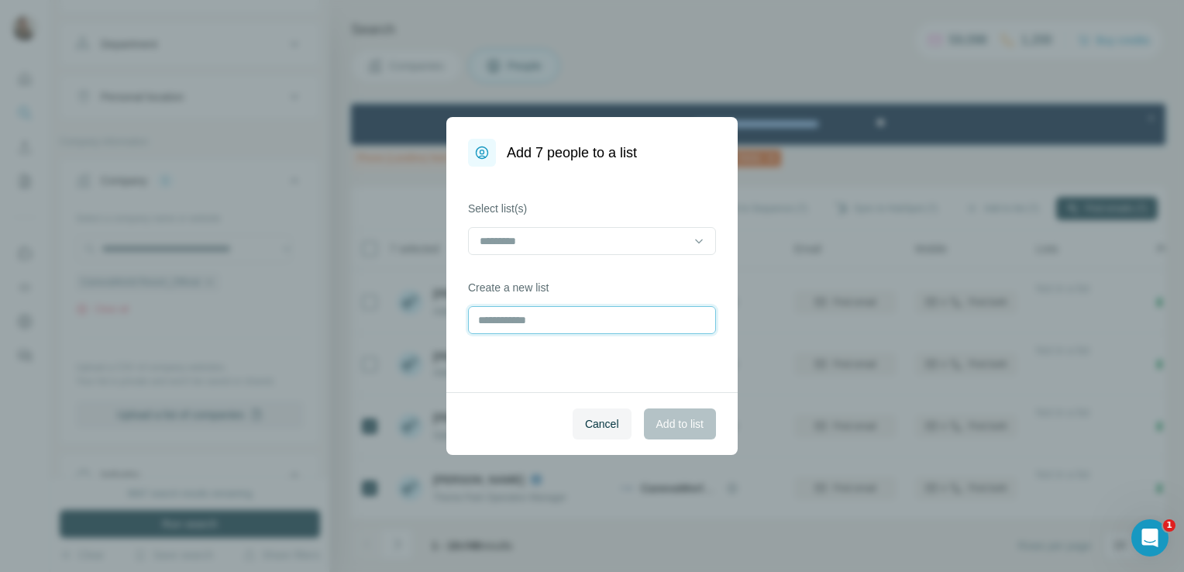
click at [494, 328] on input "text" at bounding box center [592, 320] width 248 height 28
type input "******"
click at [671, 420] on span "Add to list" at bounding box center [679, 423] width 47 height 15
